Goal: Information Seeking & Learning: Learn about a topic

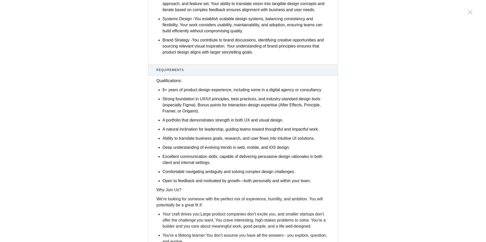
scroll to position [554, 0]
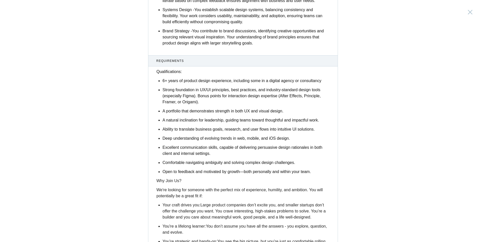
click at [184, 104] on span "Strong foundation in UX/UI principles, best practices, and industry-standard de…" at bounding box center [241, 96] width 158 height 16
click at [167, 104] on span "Strong foundation in UX/UI principles, best practices, and industry-standard de…" at bounding box center [241, 96] width 158 height 16
click at [343, 132] on div "Design Lead India, Bangalore Description Who We Are: At Parallel, we believe th…" at bounding box center [243, 121] width 486 height 242
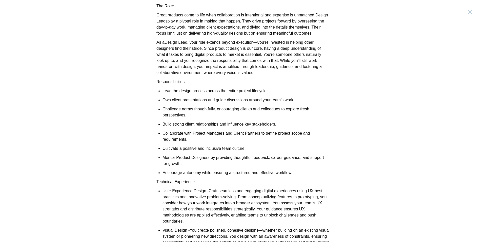
scroll to position [0, 0]
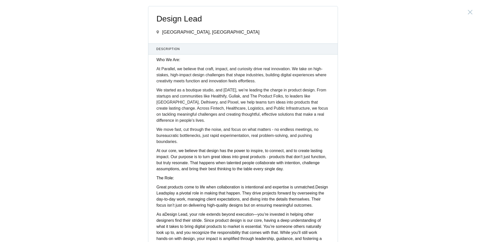
click at [435, 102] on div "Design Lead India, Bangalore Description Who We Are: At Parallel, we believe th…" at bounding box center [243, 121] width 486 height 242
click at [382, 130] on div "Design Lead India, Bangalore Description Who We Are: At Parallel, we believe th…" at bounding box center [243, 121] width 486 height 242
click at [300, 242] on p "As a Design Lead , your role extends beyond execution—you’re invested in helpin…" at bounding box center [242, 230] width 173 height 36
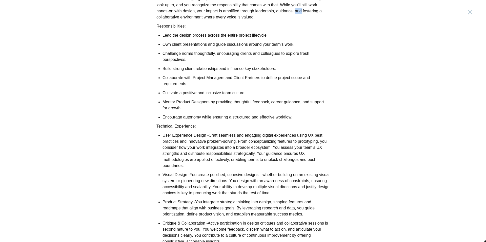
drag, startPoint x: 485, startPoint y: 242, endPoint x: 64, endPoint y: 64, distance: 457.4
click at [482, 242] on div "Design Lead India, Bangalore Description Who We Are: At Parallel, we believe th…" at bounding box center [243, 121] width 486 height 242
